Goal: Find contact information: Find contact information

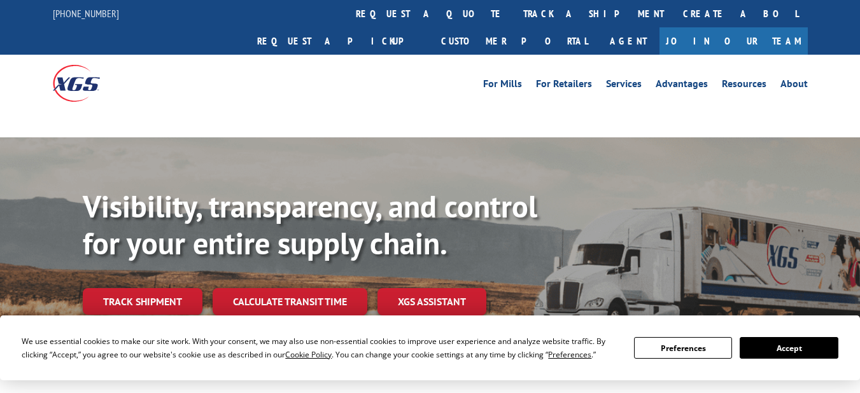
click at [778, 343] on button "Accept" at bounding box center [788, 348] width 98 height 22
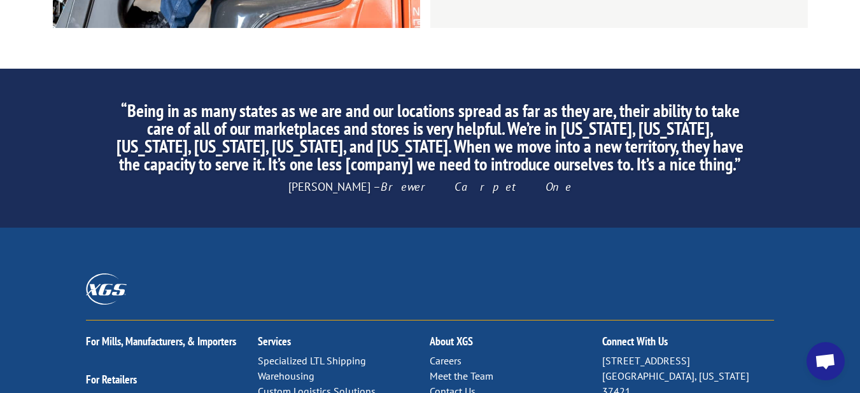
scroll to position [2120, 0]
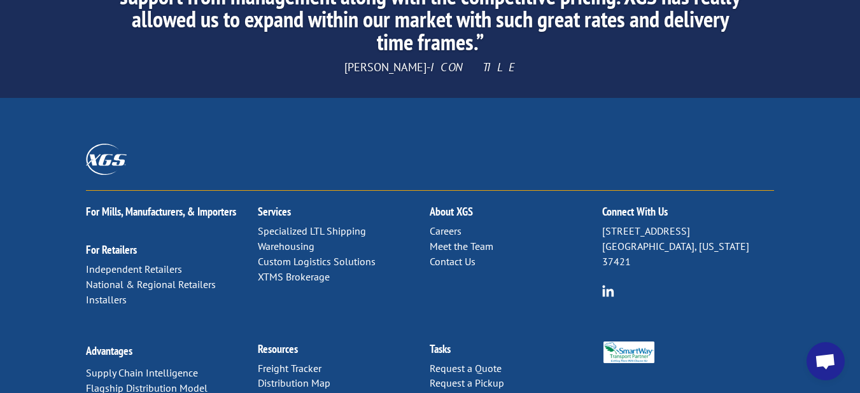
click at [459, 255] on link "Contact Us" at bounding box center [453, 261] width 46 height 13
